Goal: Transaction & Acquisition: Book appointment/travel/reservation

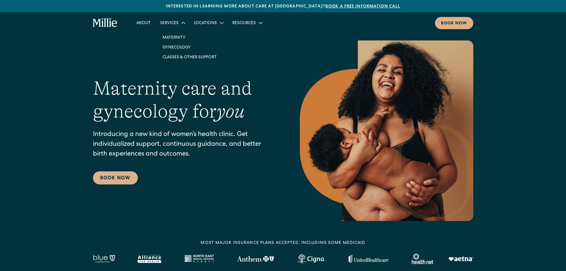
click at [181, 19] on div "Services" at bounding box center [172, 23] width 34 height 10
click at [179, 55] on link "Classes & Other Support" at bounding box center [190, 57] width 64 height 10
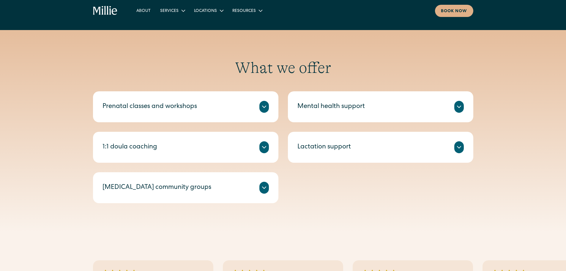
scroll to position [187, 0]
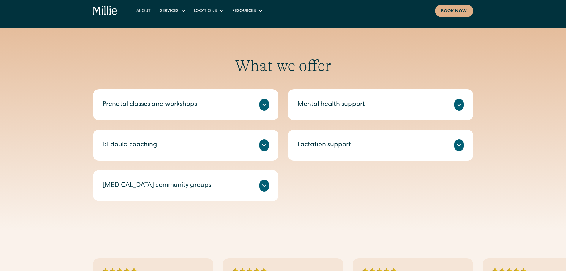
click at [216, 106] on div "Prenatal classes and workshops" at bounding box center [186, 105] width 166 height 12
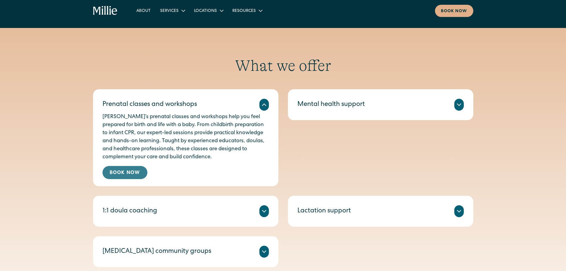
click at [124, 168] on link "Book Now" at bounding box center [125, 172] width 45 height 13
click at [451, 108] on div "Mental health support" at bounding box center [380, 105] width 166 height 12
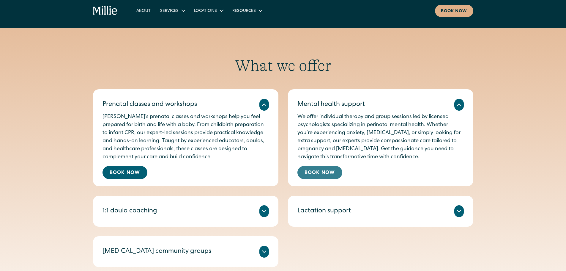
click at [327, 170] on link "Book Now" at bounding box center [319, 172] width 45 height 13
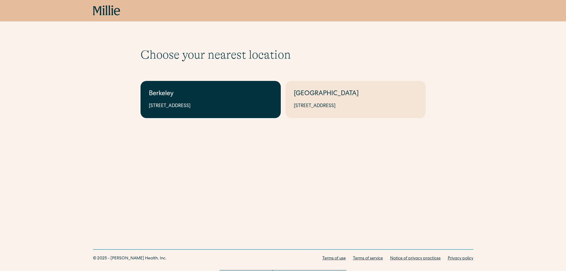
click at [221, 101] on link "Berkeley 2999 Regent St, Suite 524, Berkeley, CA 94705" at bounding box center [211, 99] width 140 height 37
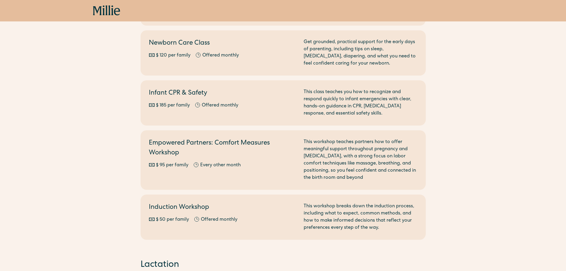
scroll to position [128, 0]
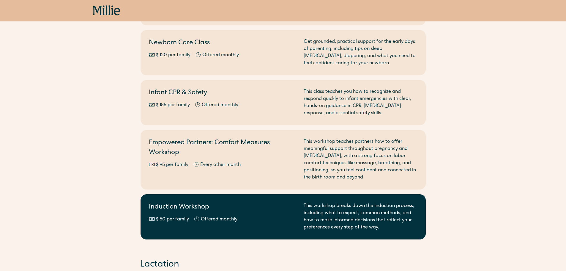
click at [246, 228] on div "Induction Workshop $ 50 per family Offered monthly Every other month" at bounding box center [223, 216] width 148 height 29
